Goal: Task Accomplishment & Management: Complete application form

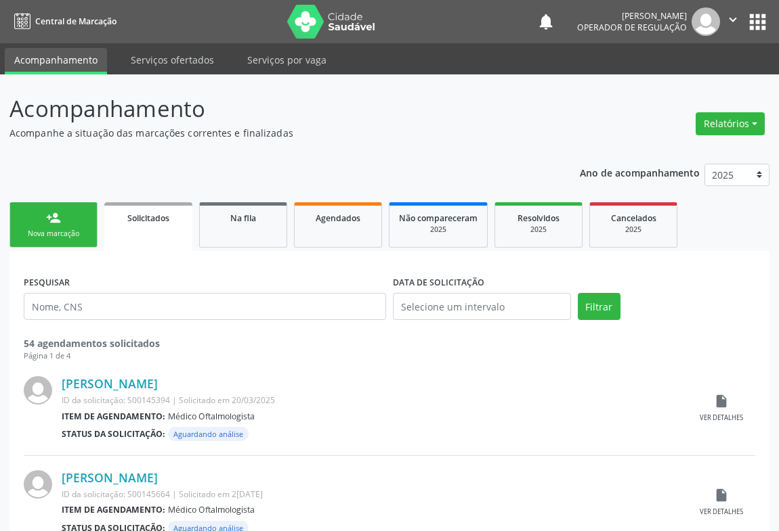
click at [49, 236] on div "Nova marcação" at bounding box center [54, 234] width 68 height 10
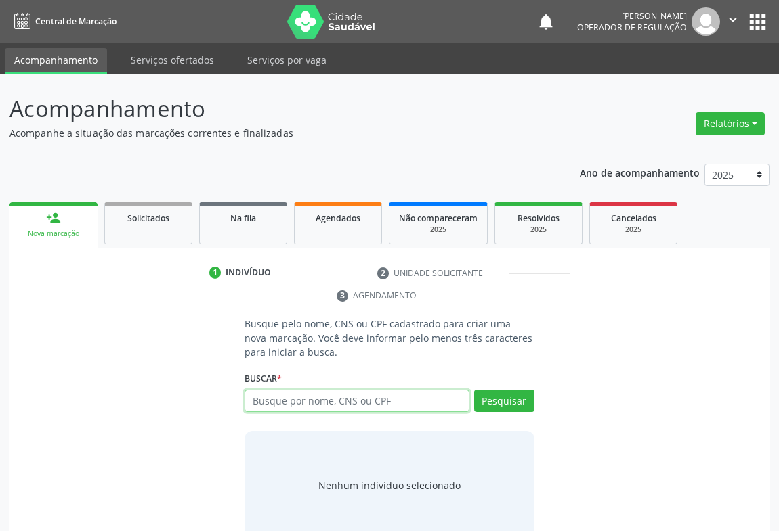
click at [385, 406] on input "text" at bounding box center [356, 401] width 225 height 23
type input "706008313946346"
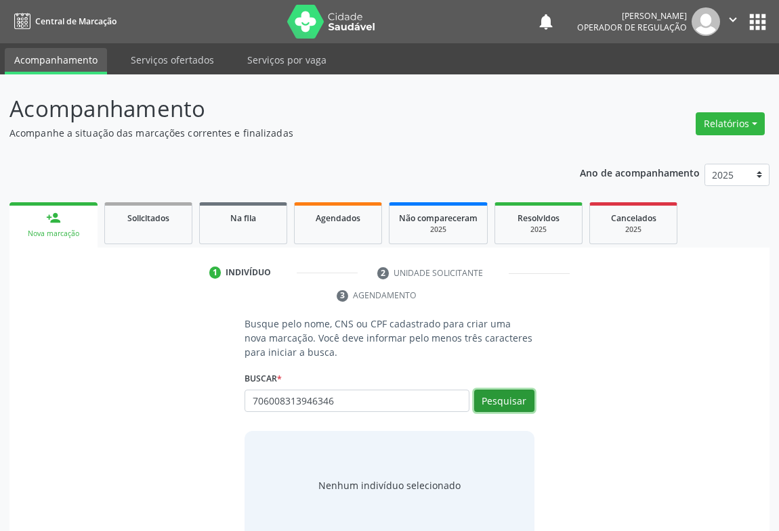
click at [508, 402] on button "Pesquisar" at bounding box center [504, 401] width 60 height 23
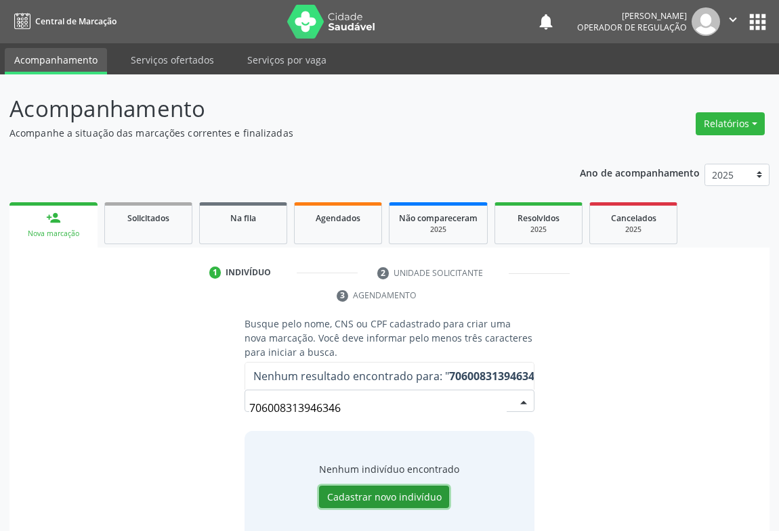
click at [376, 490] on button "Cadastrar novo indivíduo" at bounding box center [384, 497] width 130 height 23
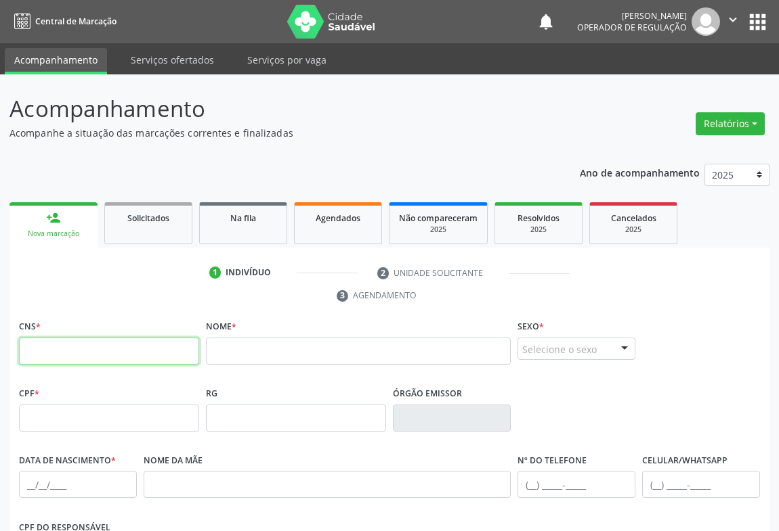
drag, startPoint x: 41, startPoint y: 359, endPoint x: 67, endPoint y: 335, distance: 35.4
click at [42, 359] on input "text" at bounding box center [109, 351] width 180 height 27
type input "706 0083 1394 6346"
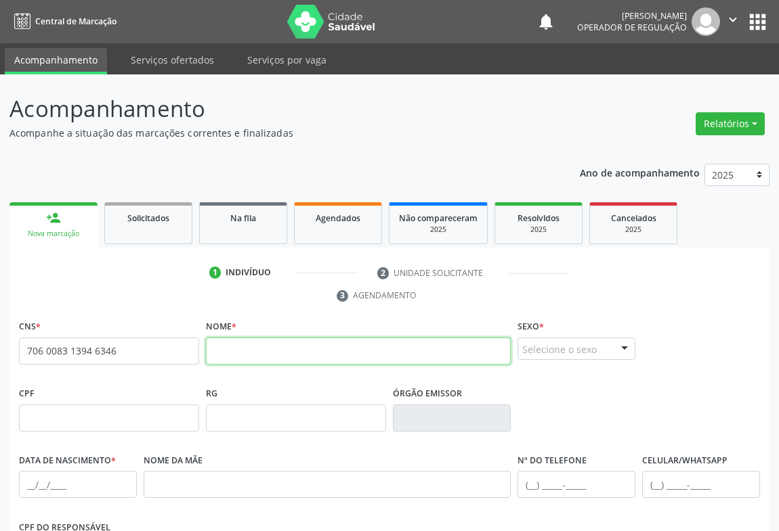
click at [257, 352] on input "text" at bounding box center [358, 351] width 305 height 27
type input "[PERSON_NAME]"
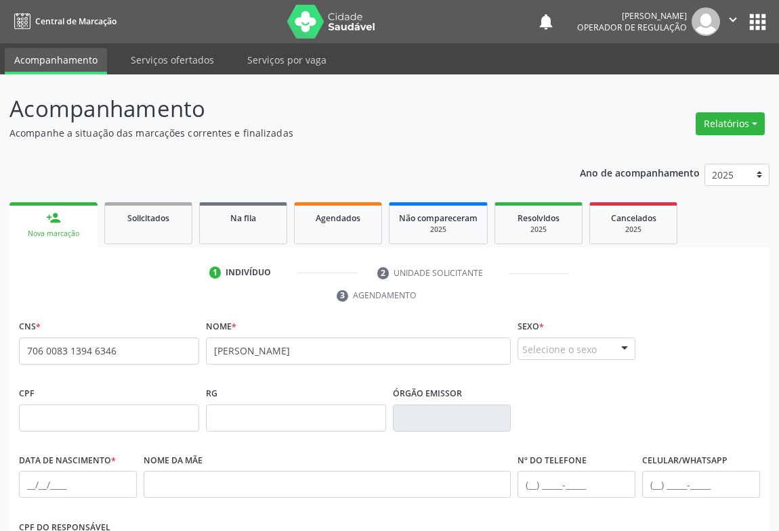
click at [588, 334] on div "Sexo * Selecione o sexo Masculino Feminino Nenhum resultado encontrado para: " …" at bounding box center [576, 338] width 118 height 43
click at [589, 347] on div "Selecione o sexo" at bounding box center [576, 349] width 118 height 23
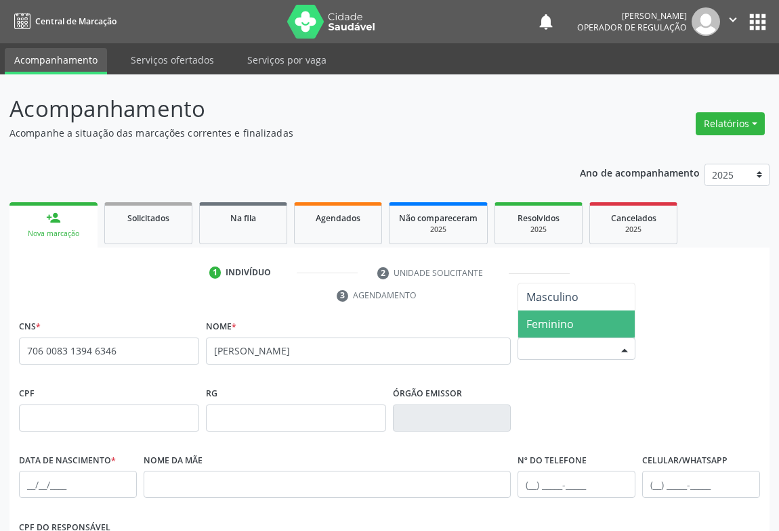
click at [542, 326] on span "Feminino" at bounding box center [549, 324] width 47 height 15
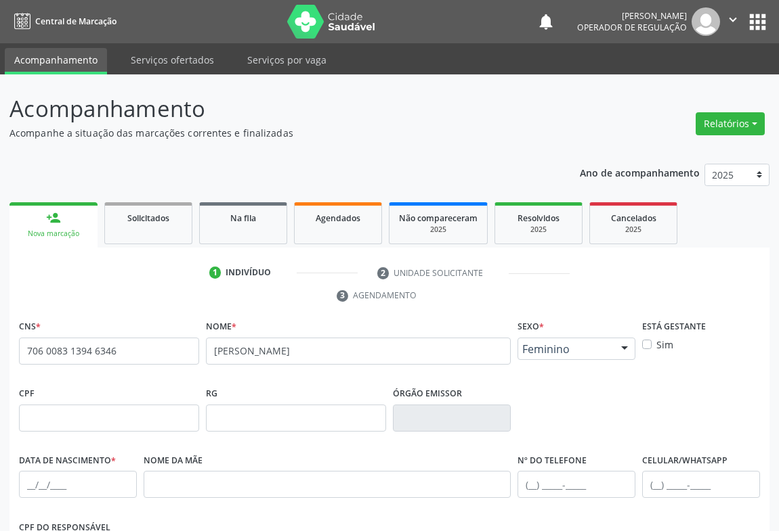
scroll to position [184, 0]
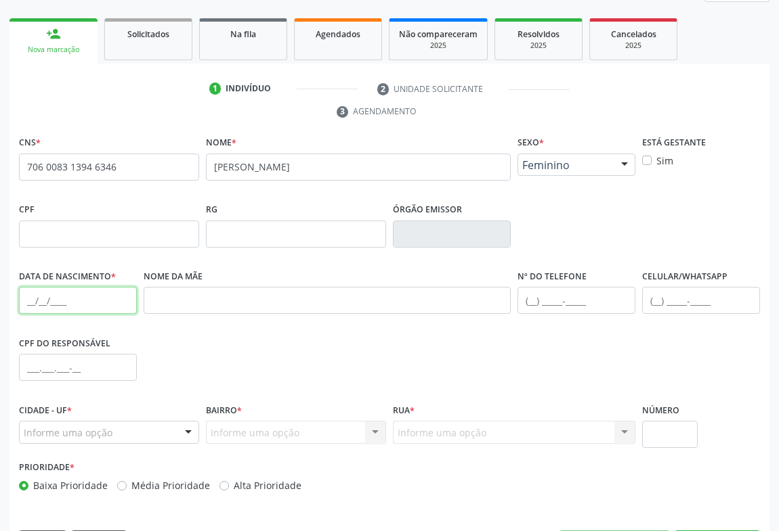
drag, startPoint x: 71, startPoint y: 295, endPoint x: 115, endPoint y: 292, distance: 44.1
click at [71, 295] on input "text" at bounding box center [78, 300] width 118 height 27
type input "2[DATE]"
click at [178, 422] on div "Campo Formoso - BA Nenhum resultado encontrado para: " " Nenhuma opção encontra…" at bounding box center [109, 432] width 180 height 23
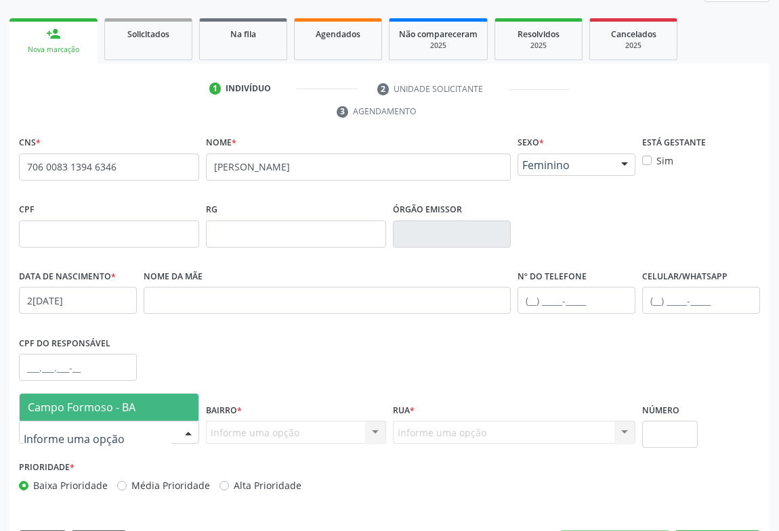
click at [98, 397] on span "Campo Formoso - BA" at bounding box center [109, 407] width 179 height 27
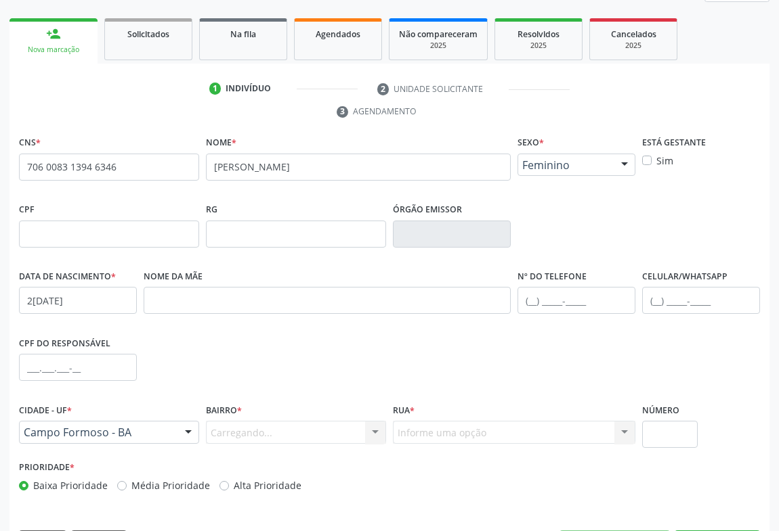
click at [353, 422] on div "Carregando... Nenhum resultado encontrado para: " " Nenhuma opção encontrada. D…" at bounding box center [296, 432] width 180 height 23
click at [372, 429] on div at bounding box center [375, 433] width 20 height 23
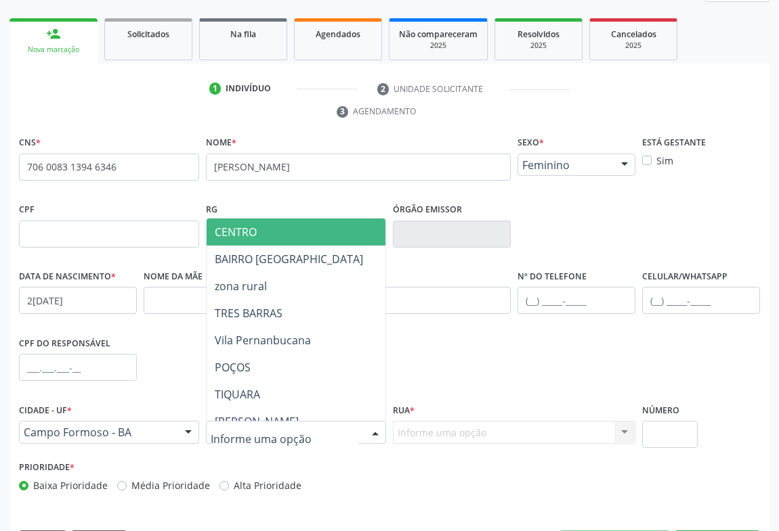
click at [221, 232] on span "CENTRO" at bounding box center [236, 232] width 42 height 15
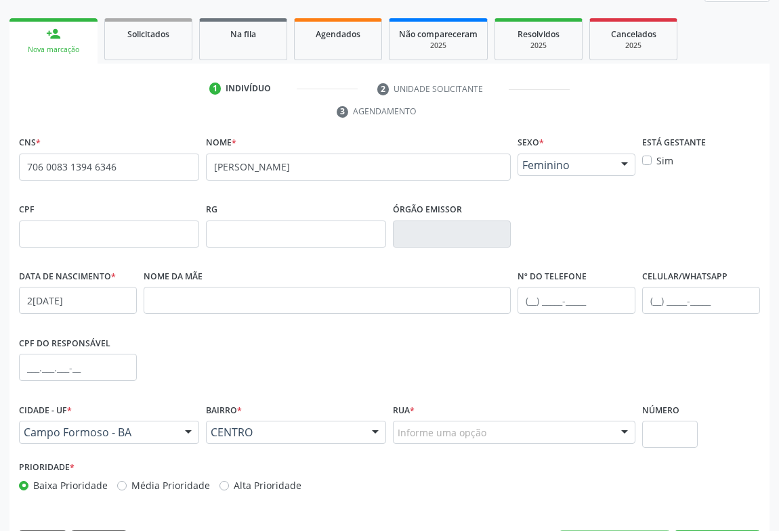
drag, startPoint x: 622, startPoint y: 430, endPoint x: 605, endPoint y: 424, distance: 18.0
click at [619, 430] on div at bounding box center [624, 433] width 20 height 23
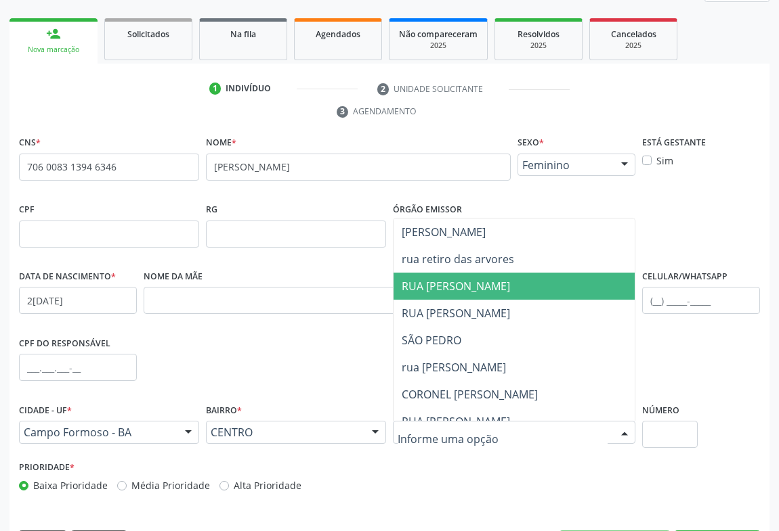
click at [471, 289] on span "RUA [PERSON_NAME]" at bounding box center [455, 286] width 108 height 15
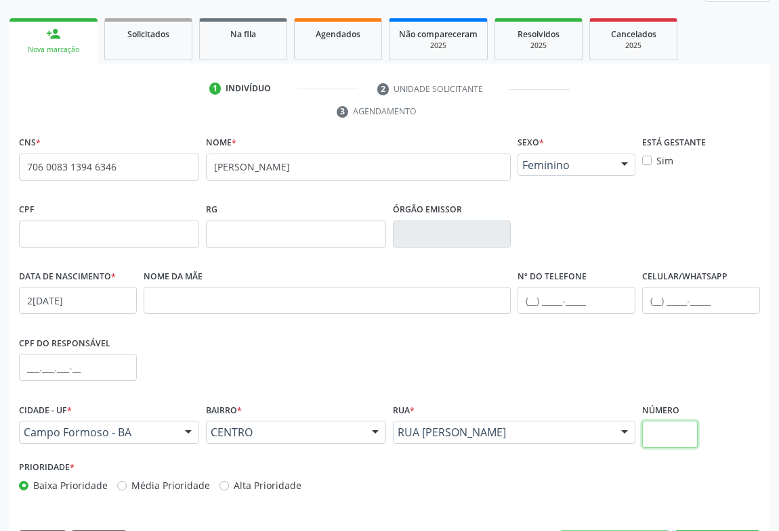
click at [653, 437] on input "text" at bounding box center [670, 434] width 56 height 27
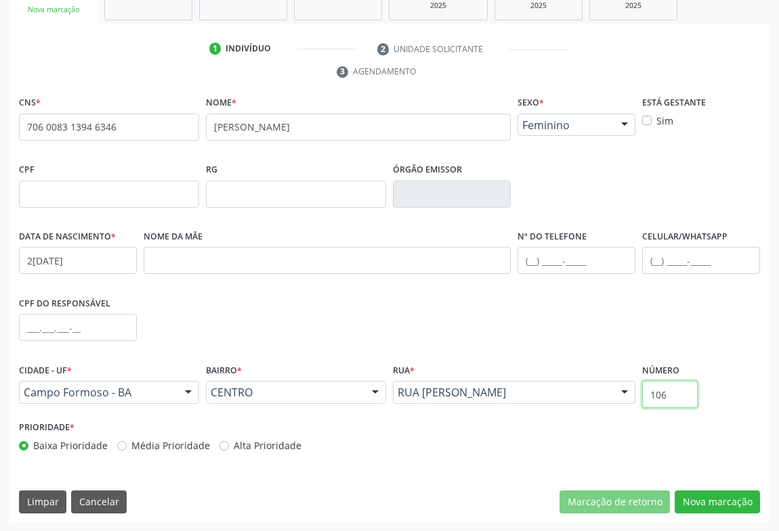
type input "106"
drag, startPoint x: 557, startPoint y: 256, endPoint x: 724, endPoint y: 238, distance: 168.2
click at [557, 255] on input "text" at bounding box center [576, 260] width 118 height 27
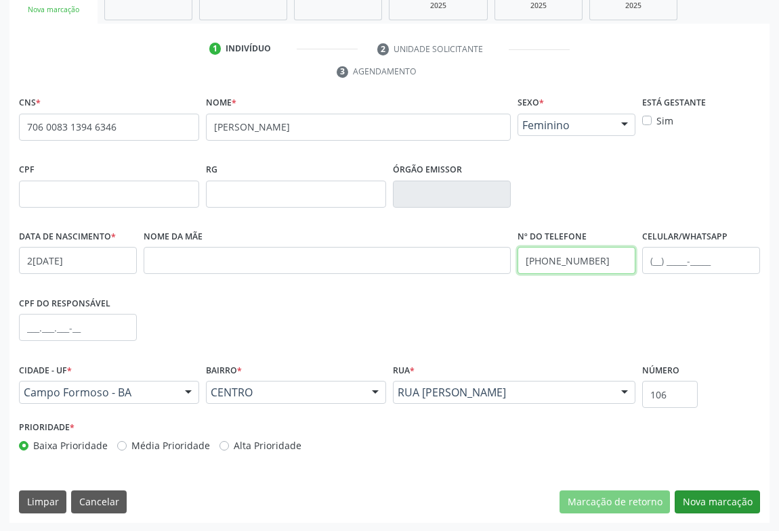
type input "[PHONE_NUMBER]"
click at [712, 500] on button "Nova marcação" at bounding box center [716, 502] width 85 height 23
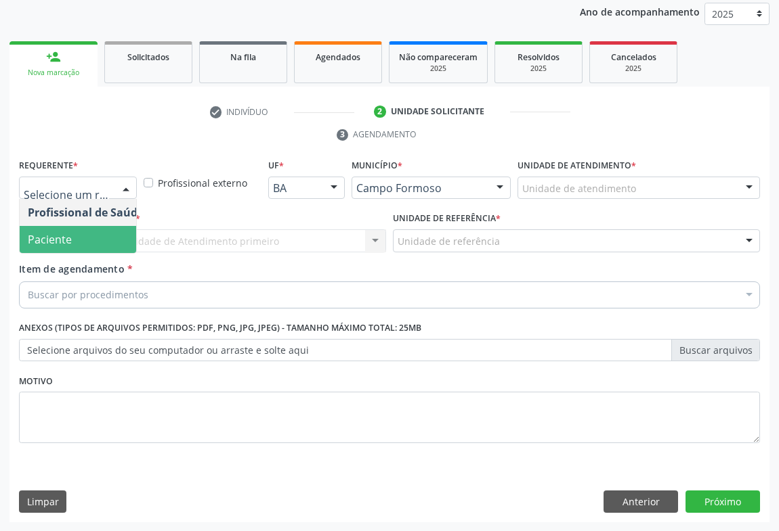
click at [58, 236] on span "Paciente" at bounding box center [50, 239] width 44 height 15
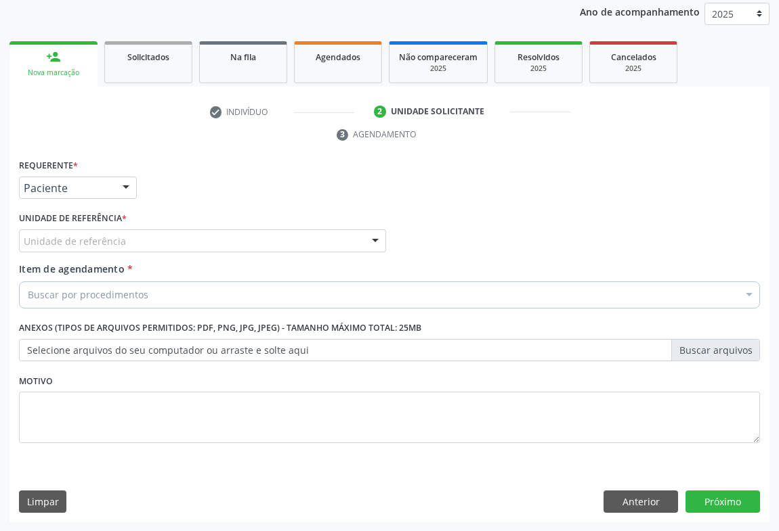
click at [218, 246] on div "Unidade de referência" at bounding box center [202, 241] width 367 height 23
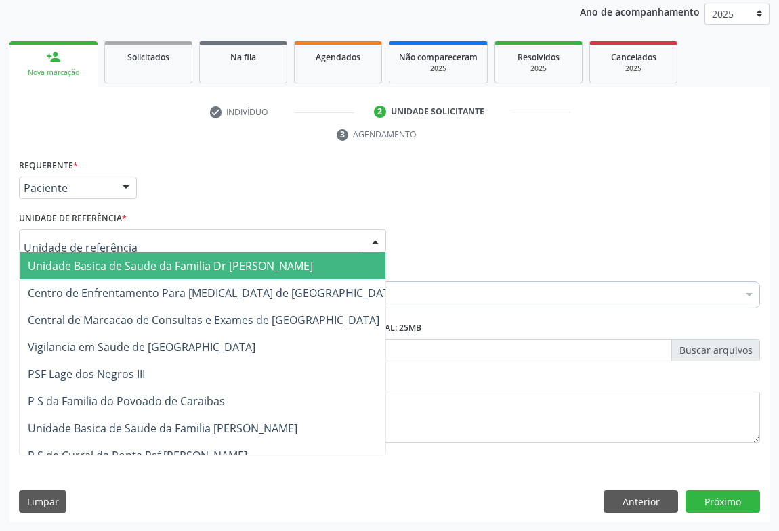
click at [162, 270] on span "Unidade Basica de Saude da Familia Dr [PERSON_NAME]" at bounding box center [170, 266] width 285 height 15
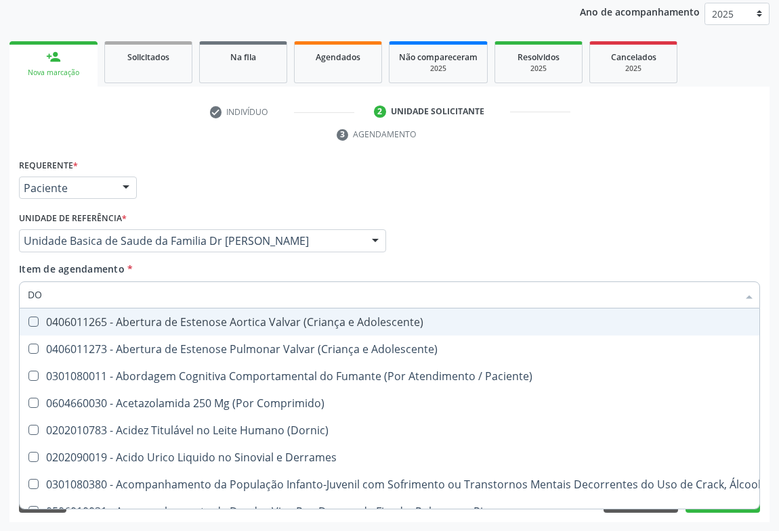
type input "DOP"
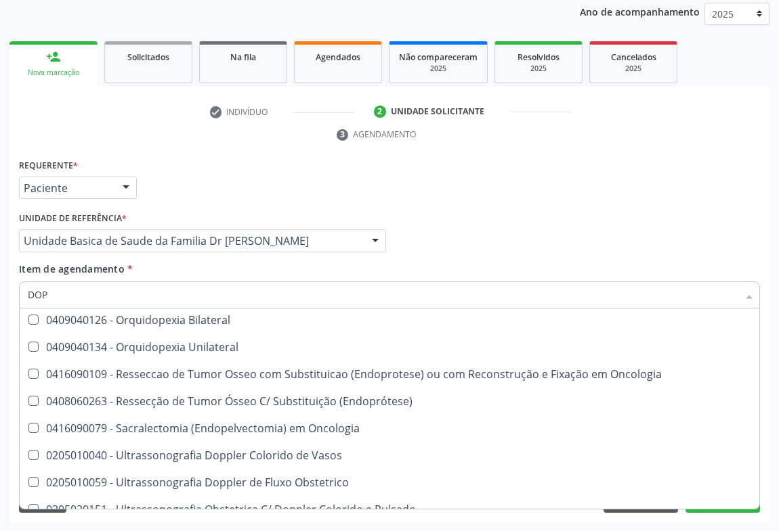
scroll to position [259, 0]
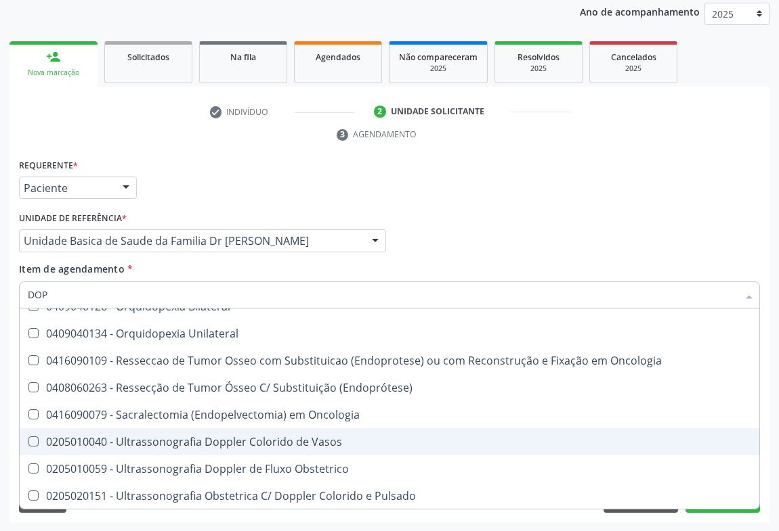
click at [254, 439] on div "0205010040 - Ultrassonografia Doppler Colorido de Vasos" at bounding box center [389, 442] width 723 height 11
checkbox Vasos "true"
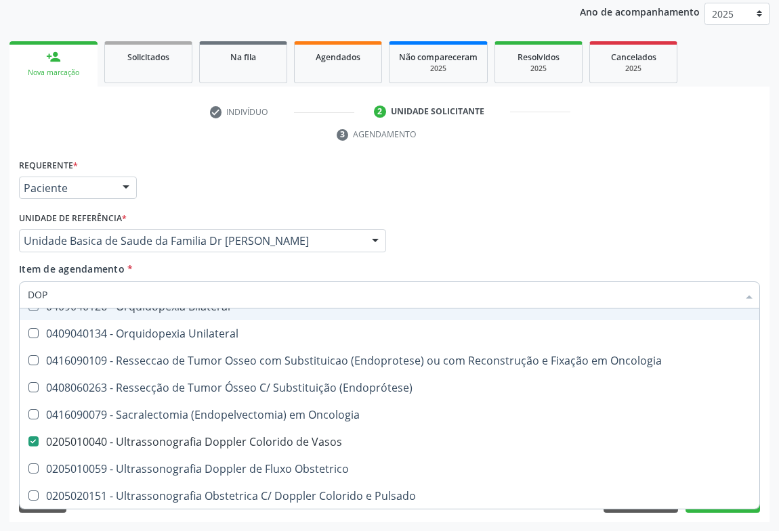
type input "DOP"
click at [286, 267] on div "Item de agendamento * DOP Desfazer seleção 0406040150 - Correcao Endovascular d…" at bounding box center [389, 283] width 741 height 43
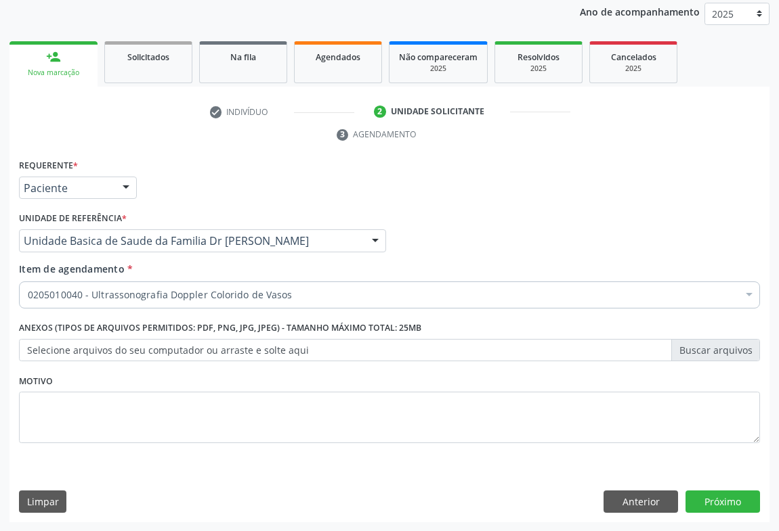
checkbox Vasos "true"
checkbox Comprimido\) "false"
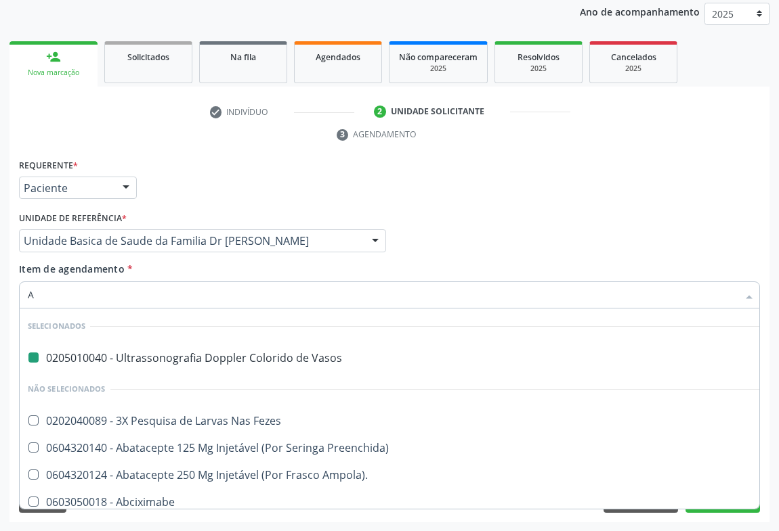
type input "AN"
checkbox Vasos "false"
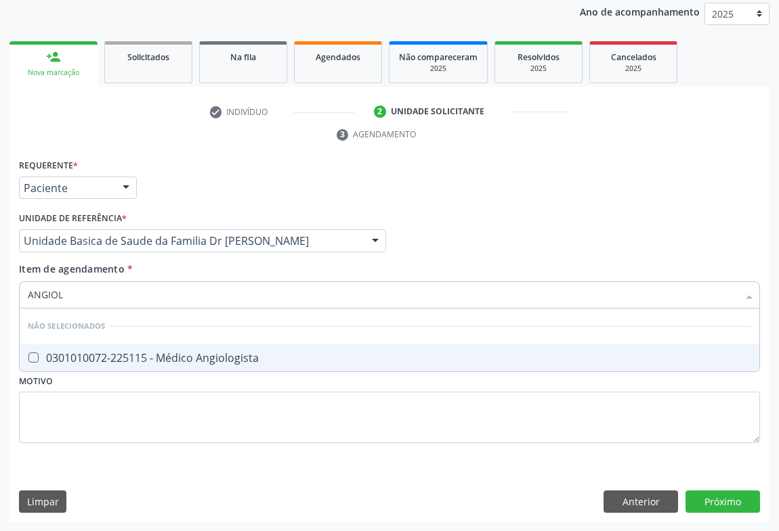
type input "ANGIOLO"
click at [213, 353] on div "0301010072-225115 - Médico Angiologista" at bounding box center [389, 358] width 723 height 11
checkbox Angiologista "true"
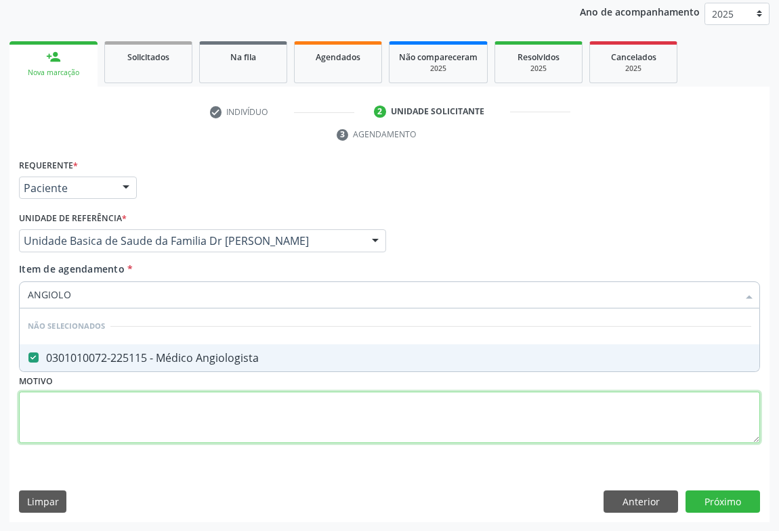
click at [217, 410] on div "Requerente * Paciente Profissional de Saúde Paciente Nenhum resultado encontrad…" at bounding box center [389, 309] width 741 height 307
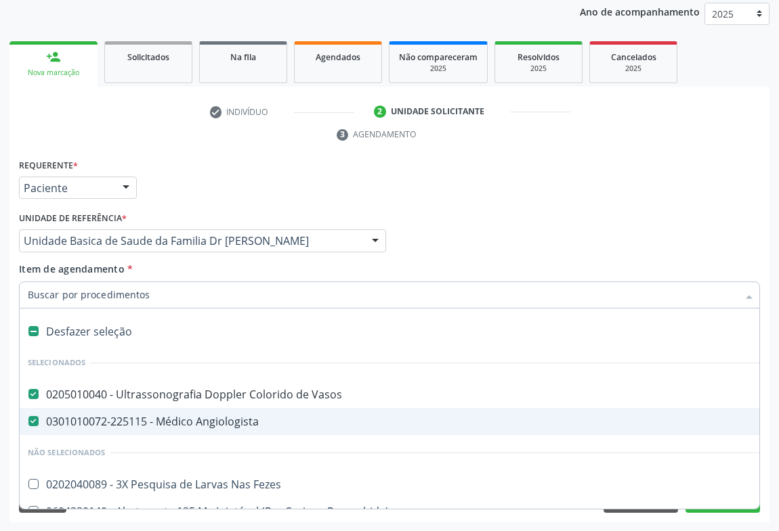
type input "A"
type input "MA"
checkbox Vasos "false"
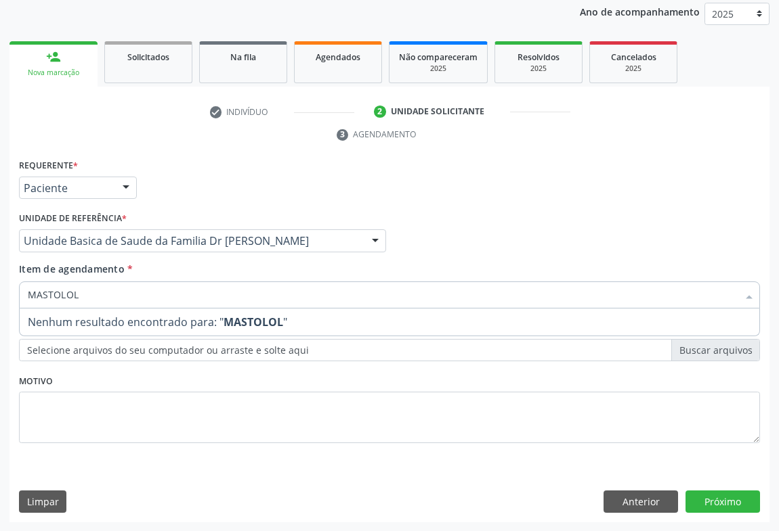
type input "MASTOLO"
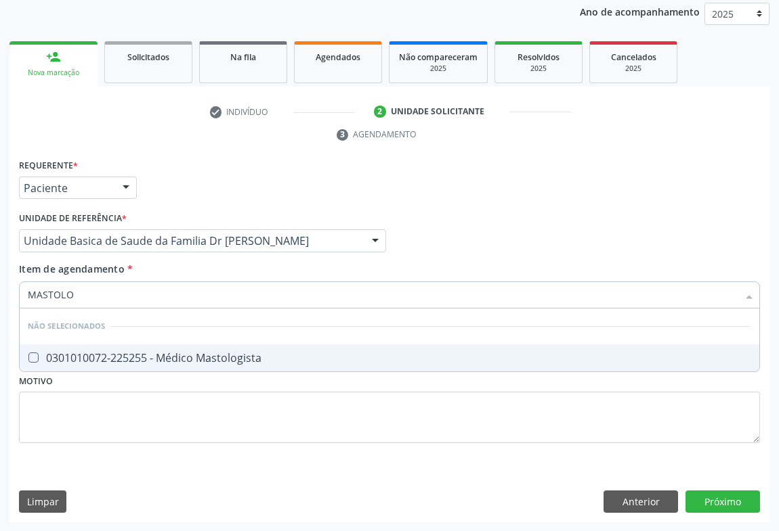
click at [200, 353] on div "0301010072-225255 - Médico Mastologista" at bounding box center [389, 358] width 723 height 11
checkbox Mastologista "true"
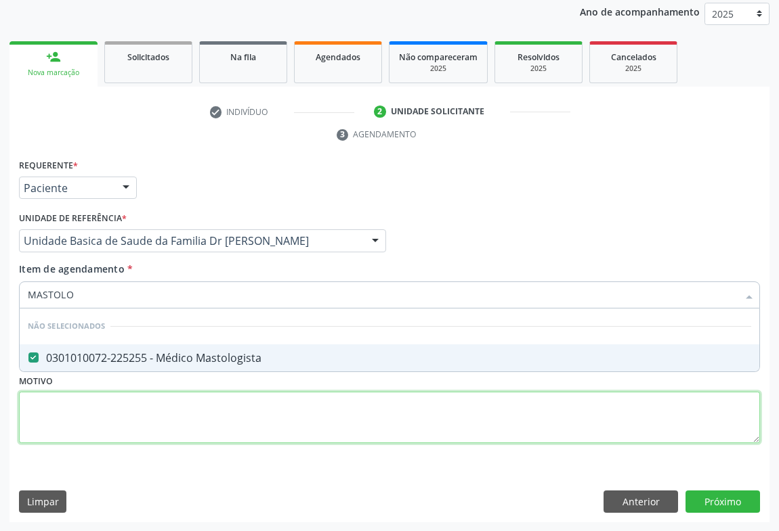
click at [194, 420] on div "Requerente * Paciente Profissional de Saúde Paciente Nenhum resultado encontrad…" at bounding box center [389, 309] width 741 height 307
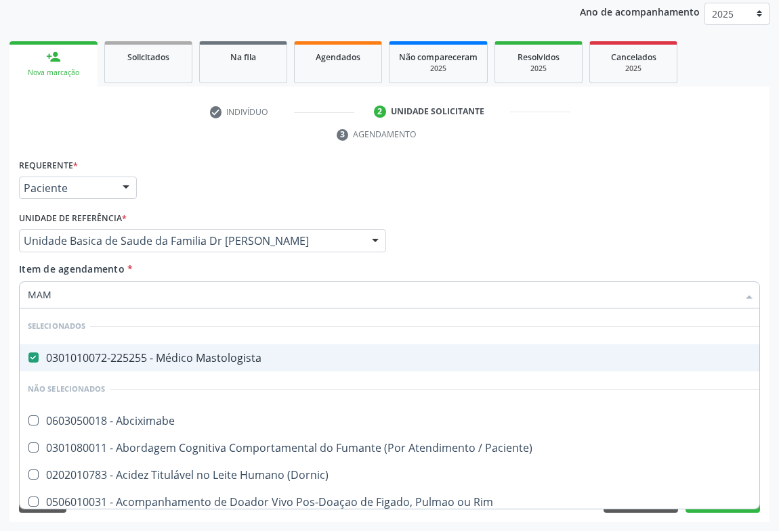
type input "MAMA"
checkbox Mastologista "false"
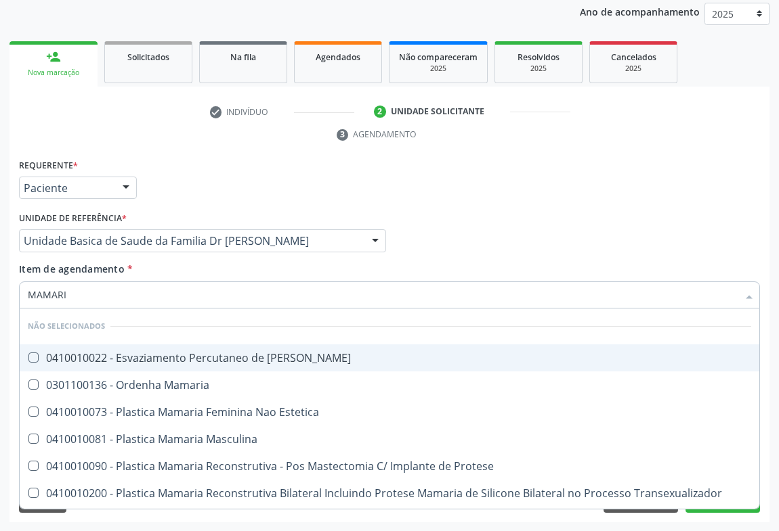
type input "MAMARIA"
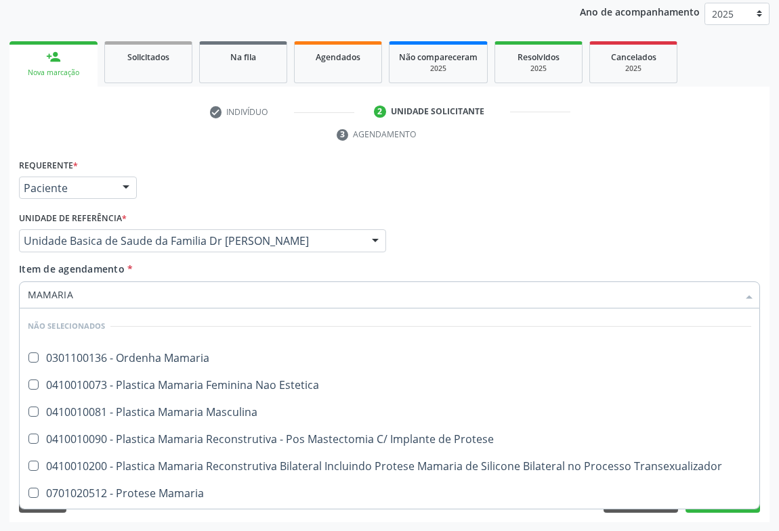
scroll to position [79, 0]
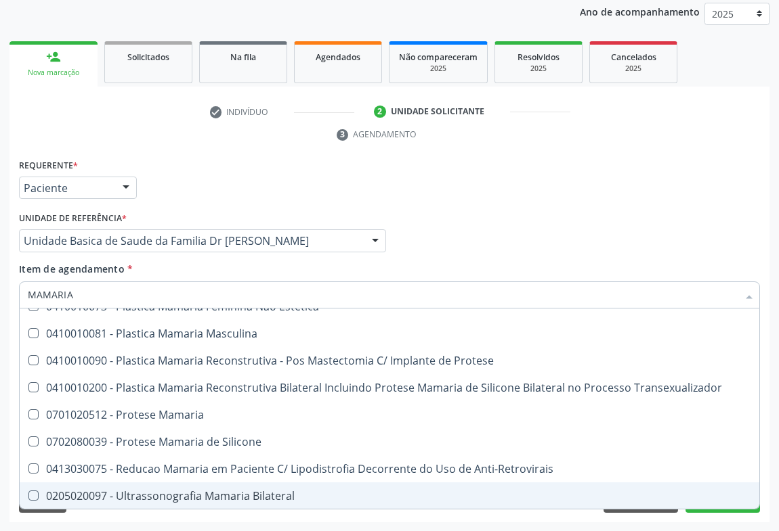
click at [190, 492] on div "0205020097 - Ultrassonografia Mamaria Bilateral" at bounding box center [389, 496] width 723 height 11
checkbox Bilateral "true"
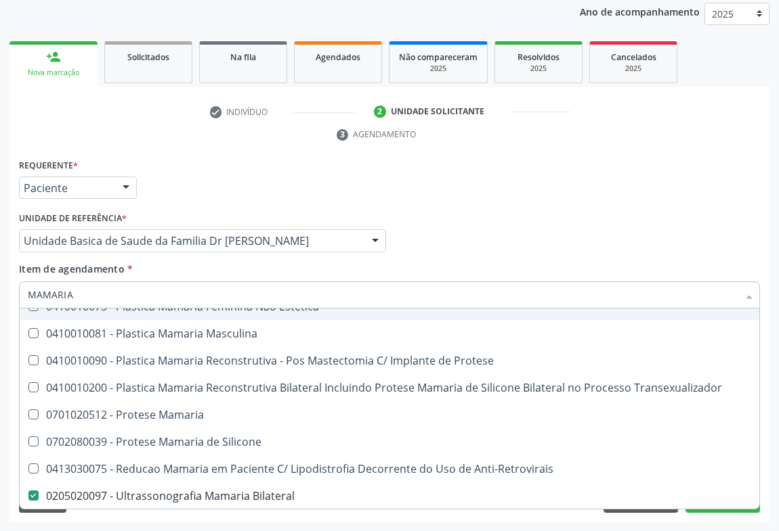
click at [468, 238] on div "Profissional Solicitante Por favor, selecione a Unidade de Atendimento primeiro…" at bounding box center [389, 235] width 747 height 53
checkbox Mamaria "true"
checkbox Protese "true"
checkbox Bilateral "false"
checkbox Masculina "true"
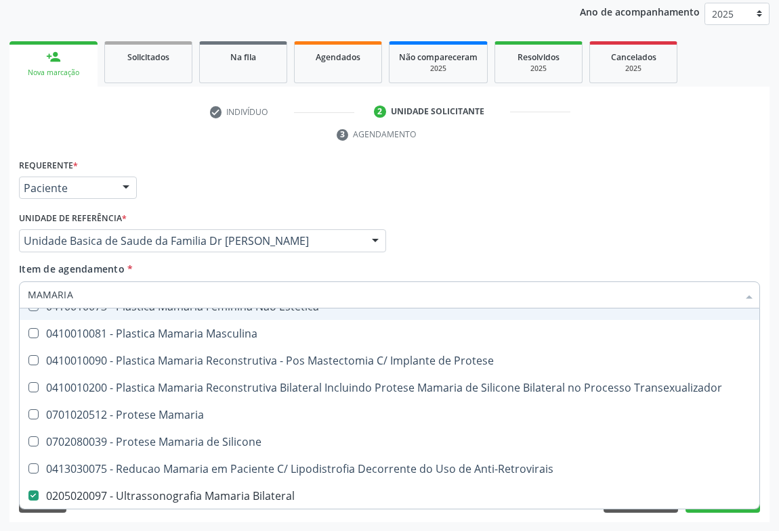
checkbox Estetica "true"
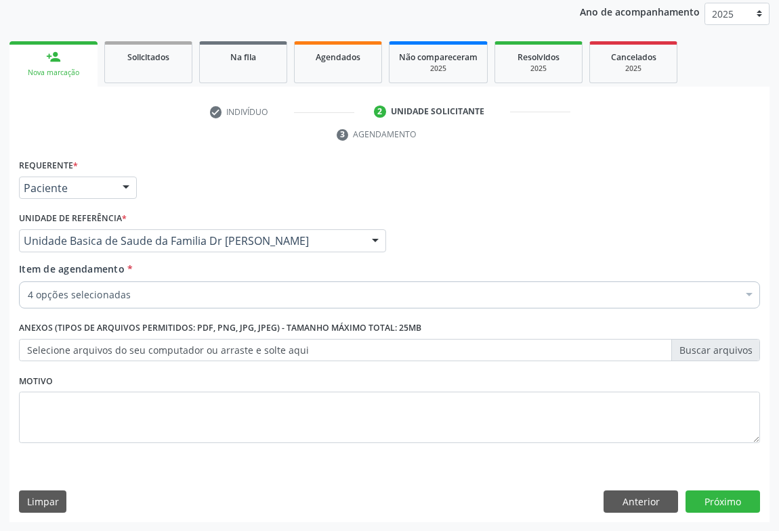
scroll to position [0, 0]
click at [741, 503] on button "Próximo" at bounding box center [722, 502] width 74 height 23
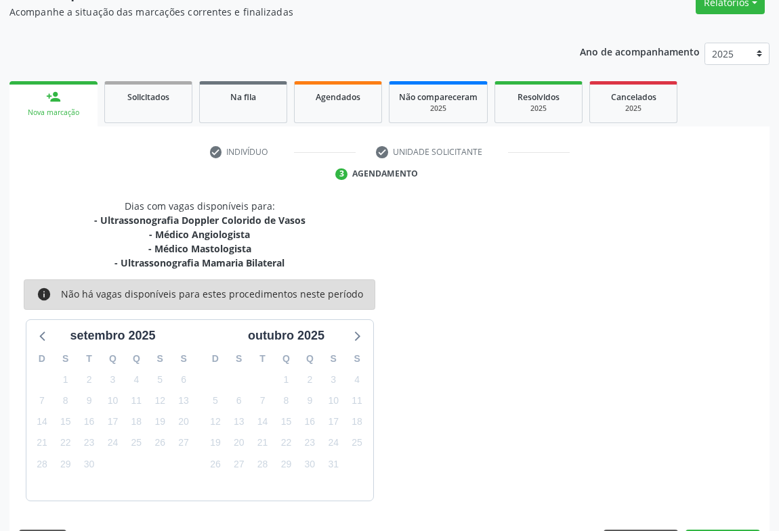
scroll to position [160, 0]
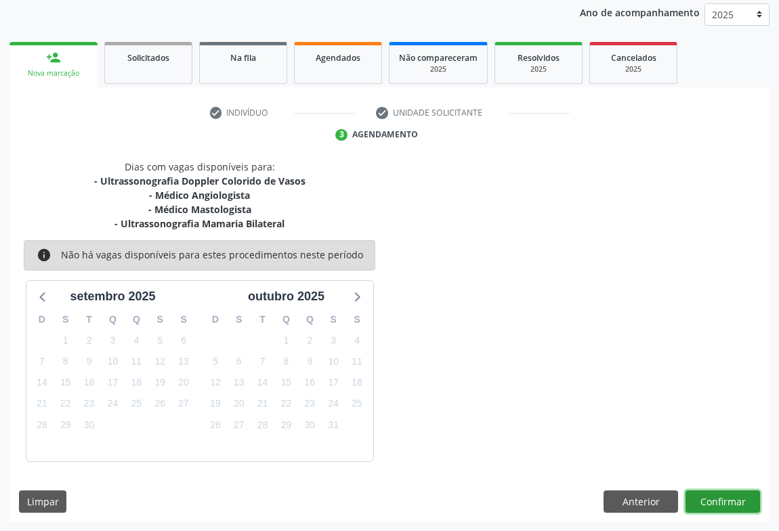
click at [745, 498] on button "Confirmar" at bounding box center [722, 502] width 74 height 23
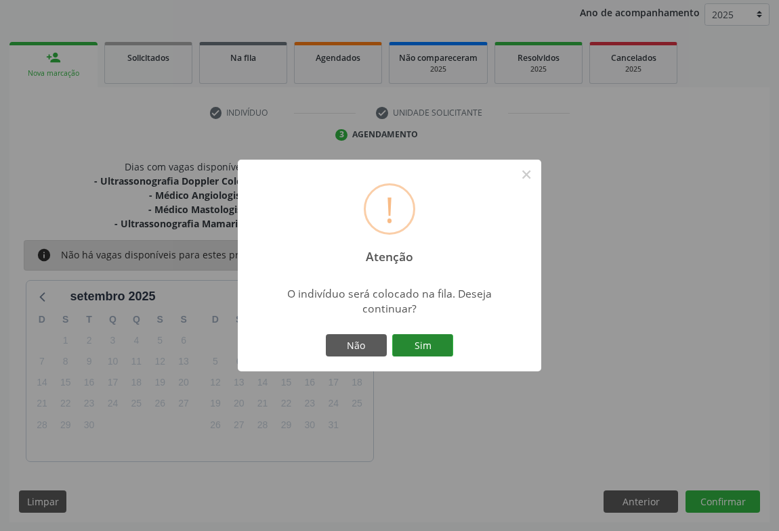
click at [432, 343] on button "Sim" at bounding box center [422, 345] width 61 height 23
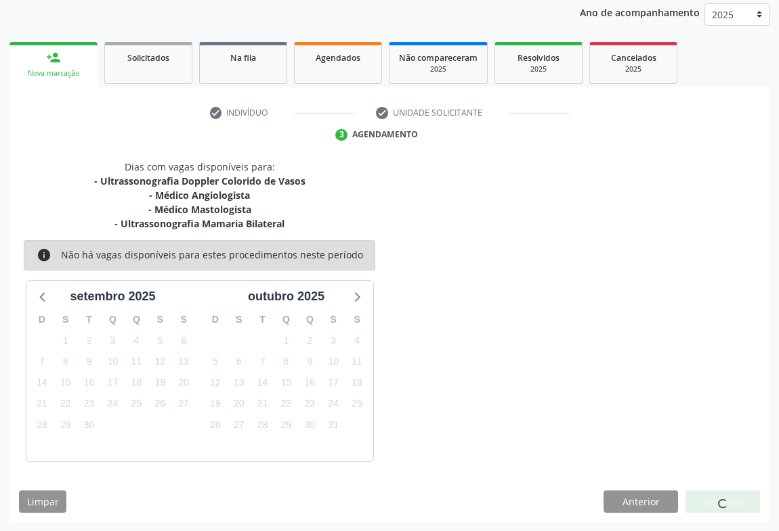
scroll to position [0, 0]
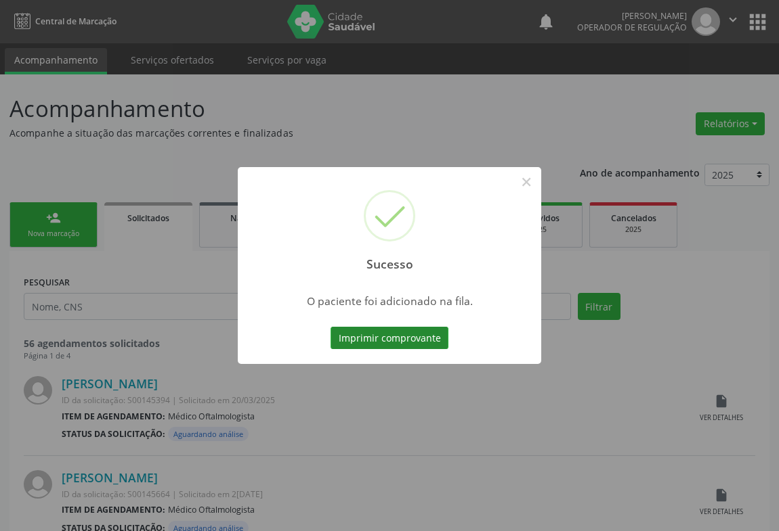
click at [385, 329] on button "Imprimir comprovante" at bounding box center [389, 338] width 118 height 23
